Goal: Transaction & Acquisition: Book appointment/travel/reservation

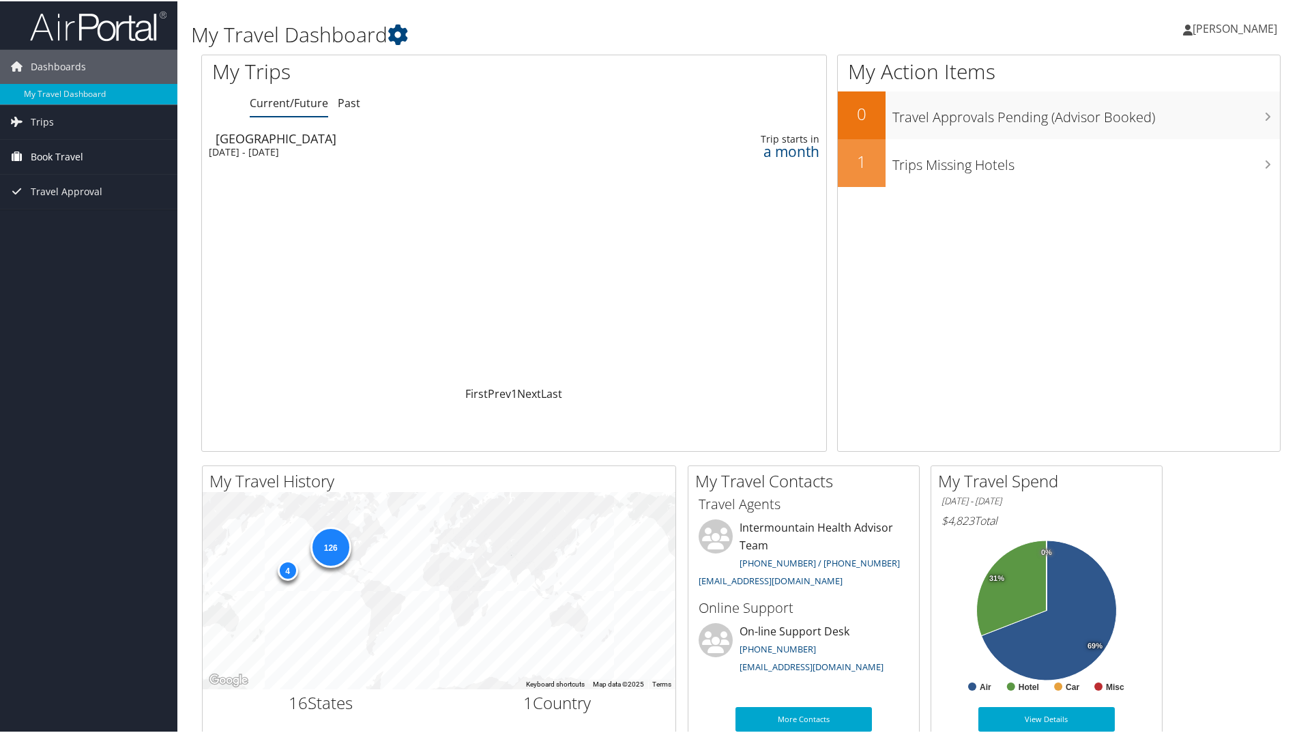
click at [53, 154] on span "Book Travel" at bounding box center [57, 156] width 53 height 34
click at [68, 221] on link "Book/Manage Online Trips" at bounding box center [88, 224] width 177 height 20
